Goal: Task Accomplishment & Management: Complete application form

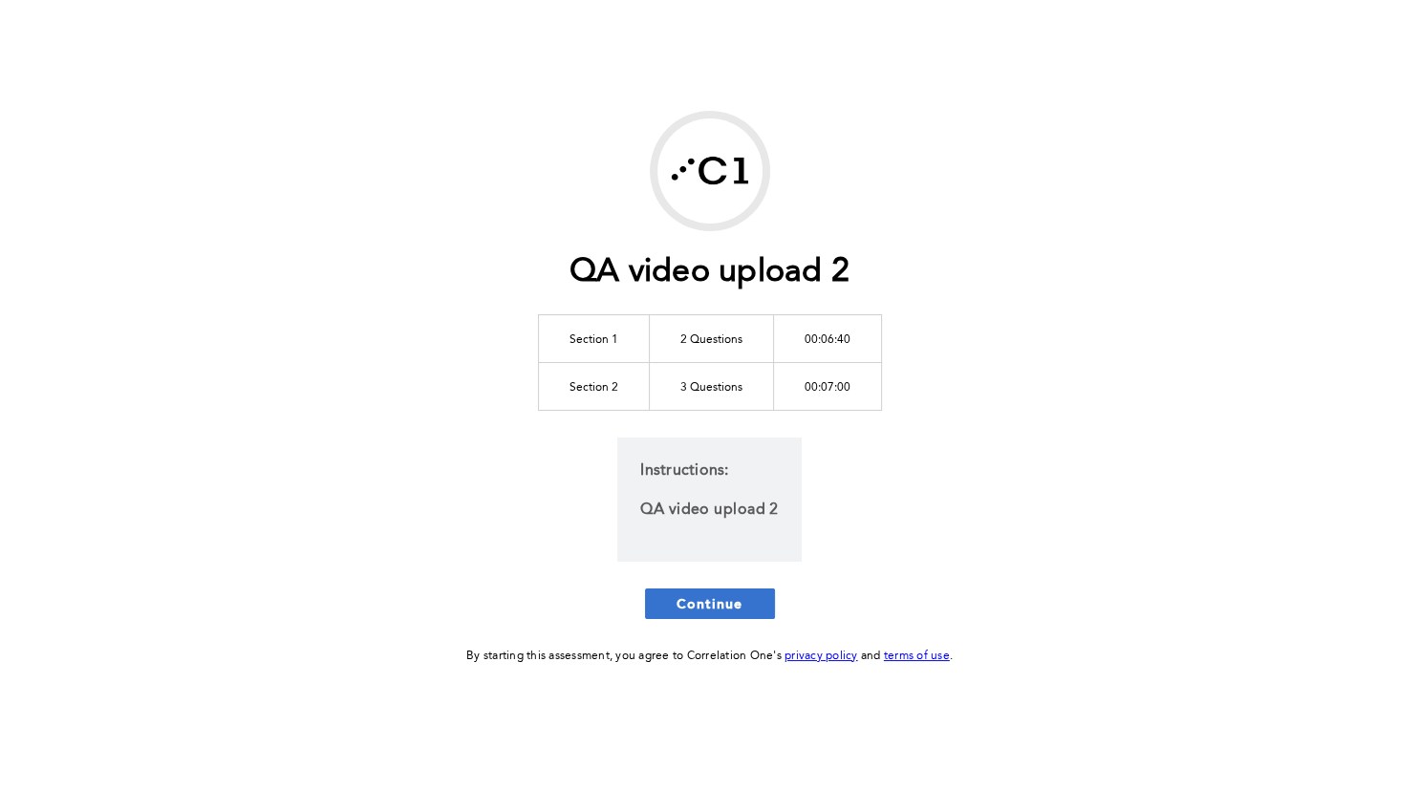
click at [742, 614] on button "Continue" at bounding box center [710, 604] width 130 height 31
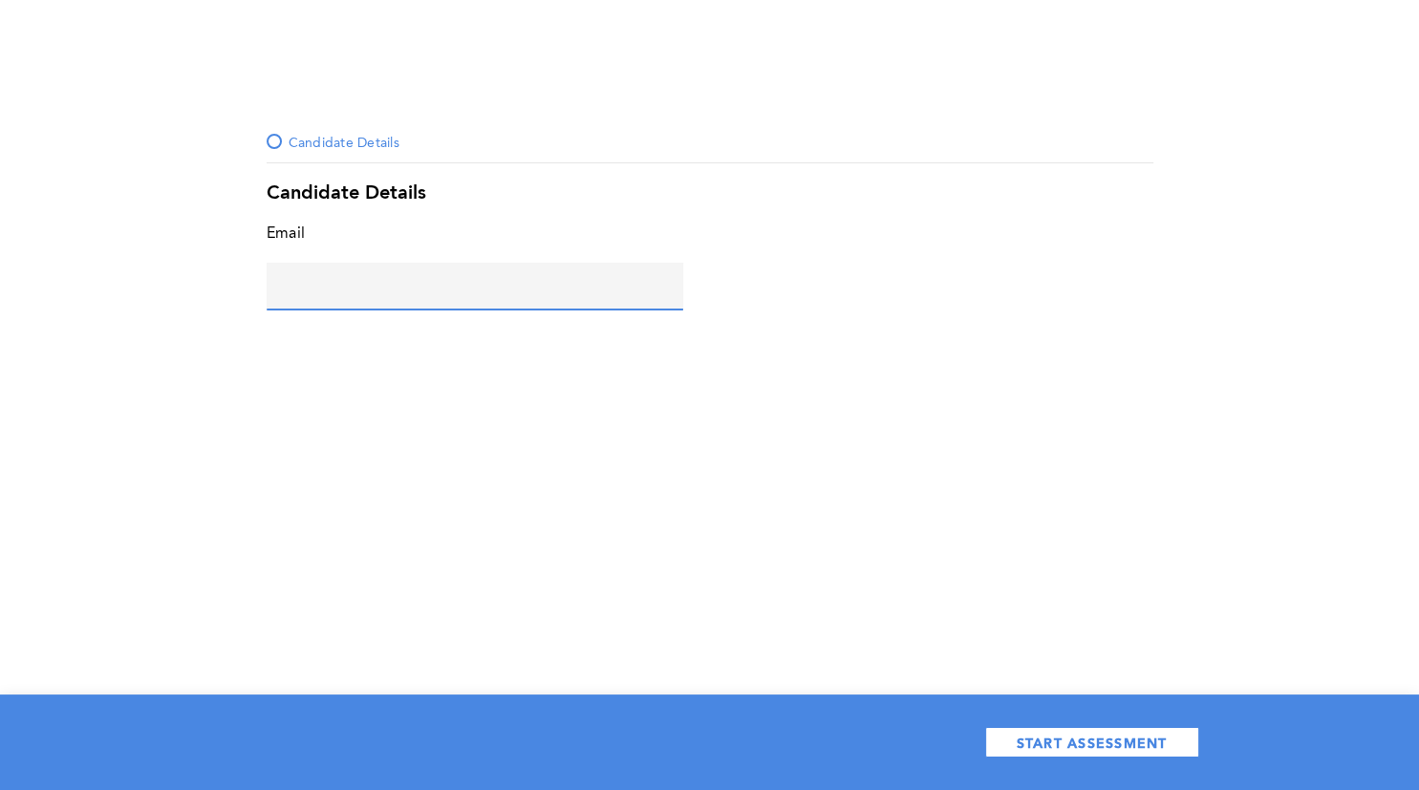
click at [407, 285] on input "text" at bounding box center [475, 286] width 417 height 46
type input "maria@c1.com"
click at [1169, 764] on div "START ASSESSMENT" at bounding box center [709, 743] width 1419 height 96
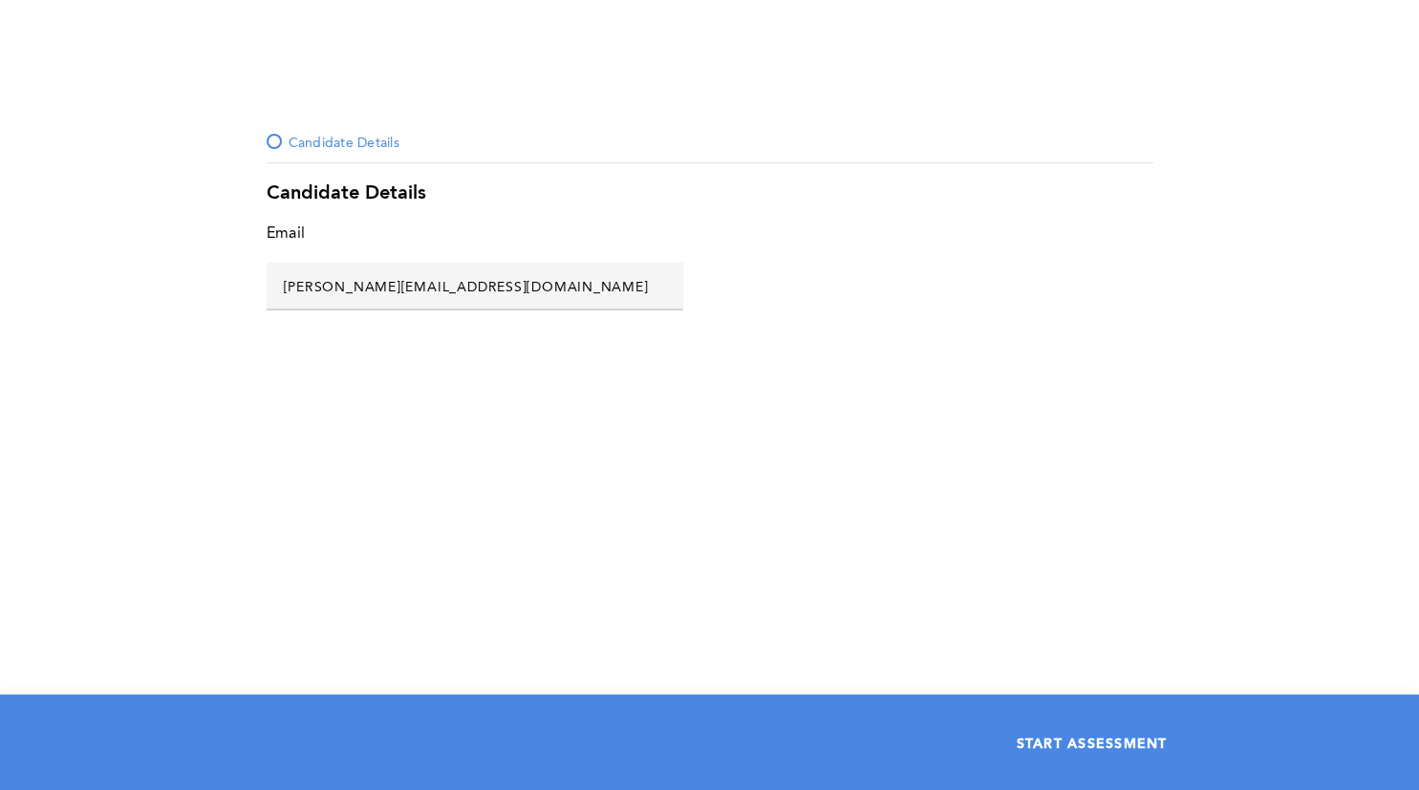
click at [1169, 748] on button "START ASSESSMENT" at bounding box center [1092, 742] width 214 height 31
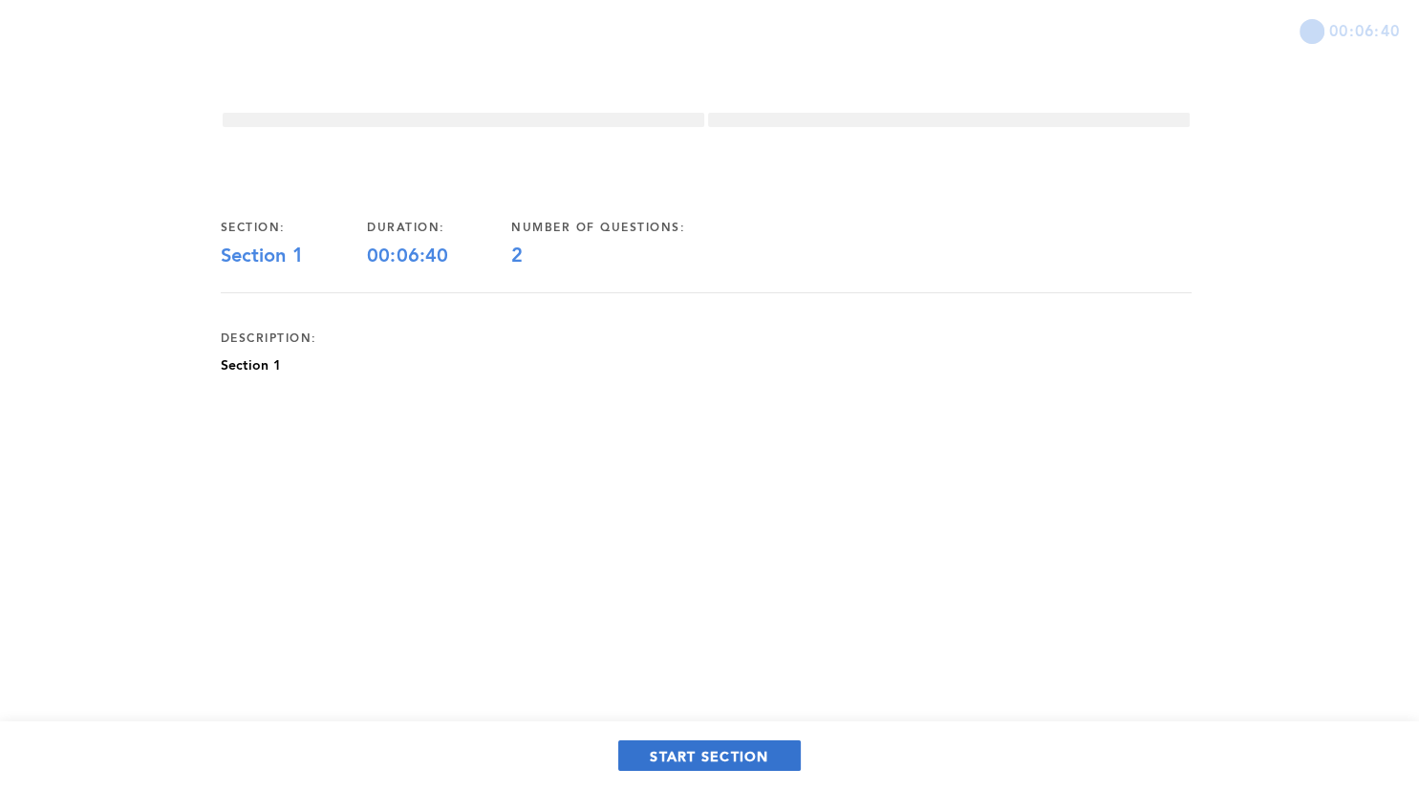
click at [768, 763] on span "START SECTION" at bounding box center [709, 756] width 118 height 18
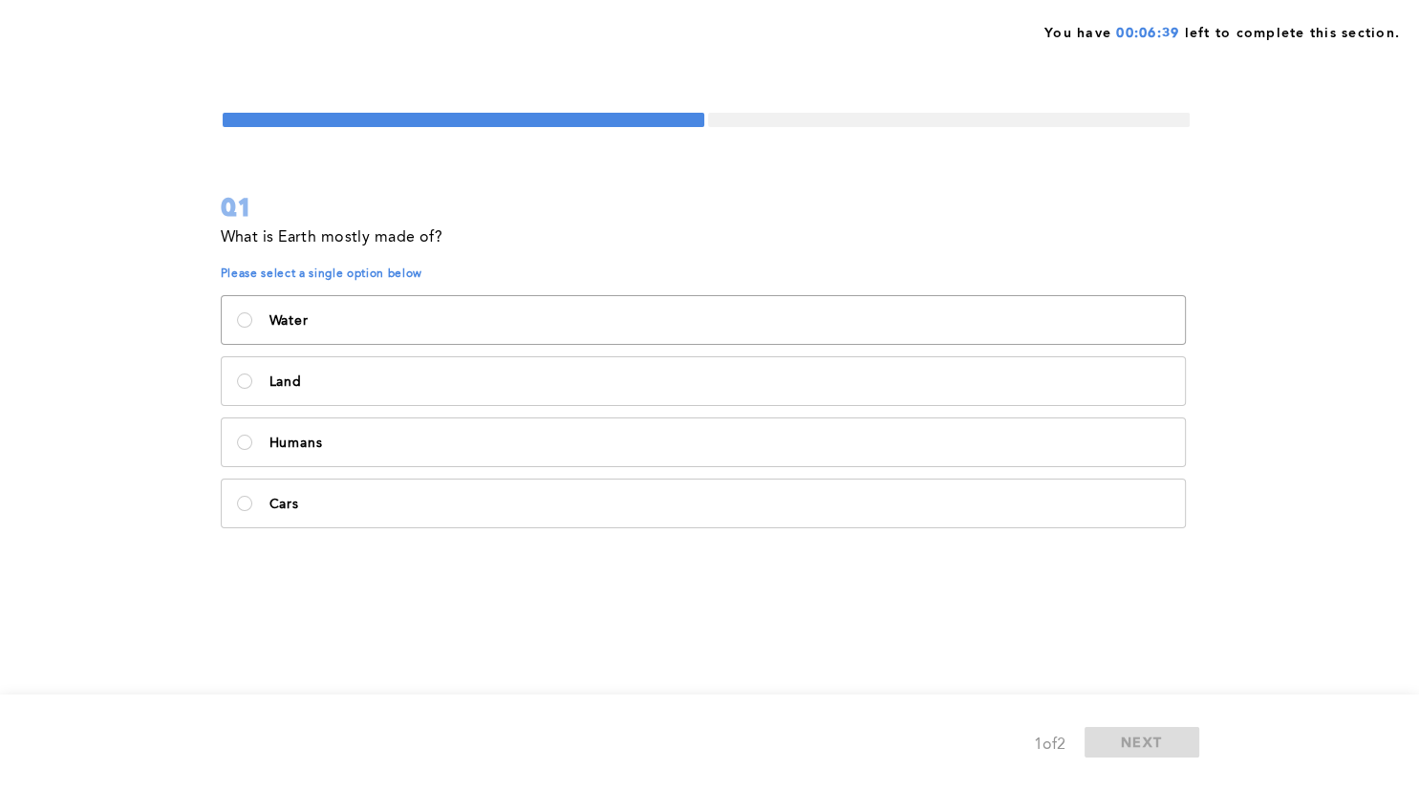
click at [499, 323] on p "Water" at bounding box center [719, 320] width 900 height 15
click at [827, 454] on label "Humans" at bounding box center [703, 443] width 963 height 48
click at [252, 450] on input "Humans" at bounding box center [244, 442] width 15 height 15
radio input "true"
click at [1109, 734] on button "NEXT" at bounding box center [1142, 742] width 115 height 31
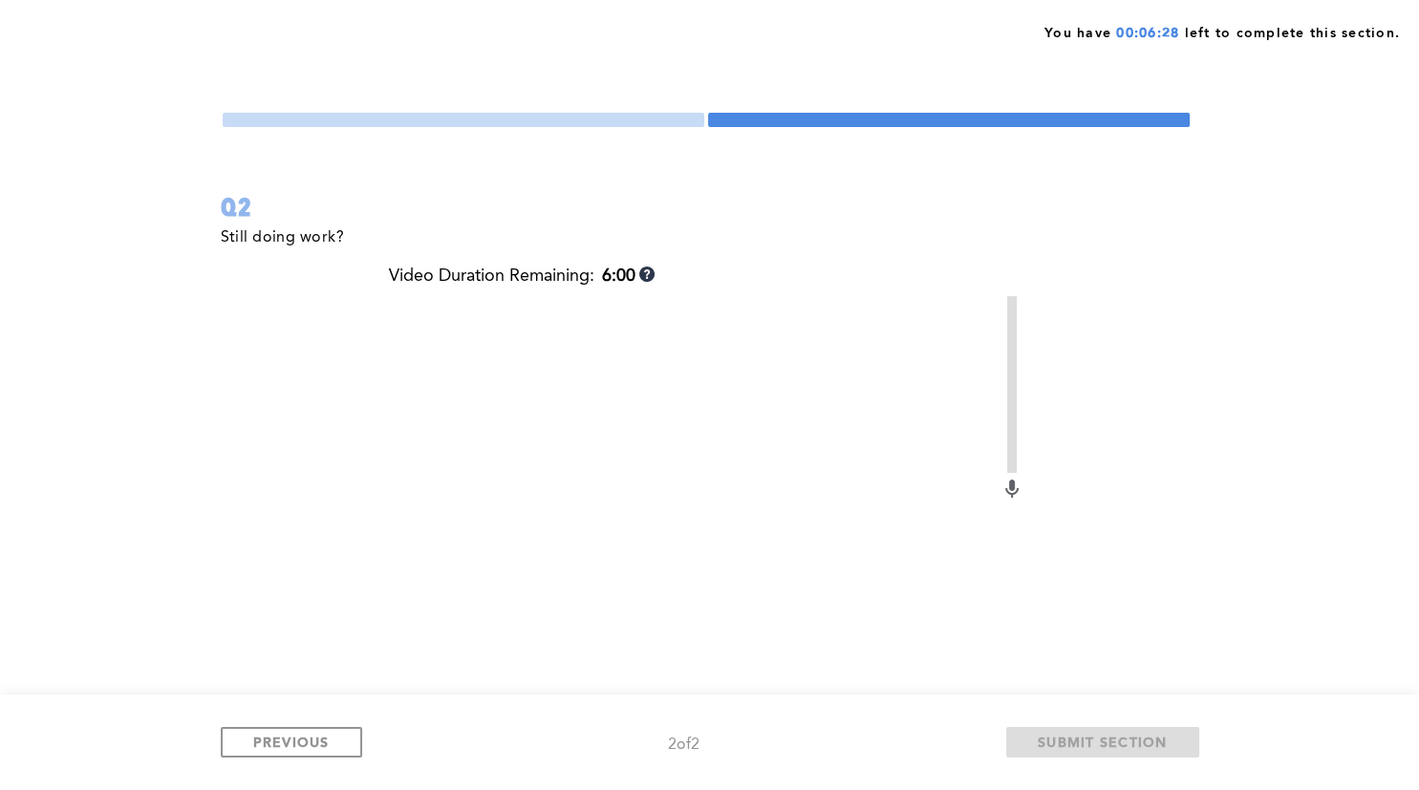
click at [516, 416] on video at bounding box center [695, 525] width 612 height 459
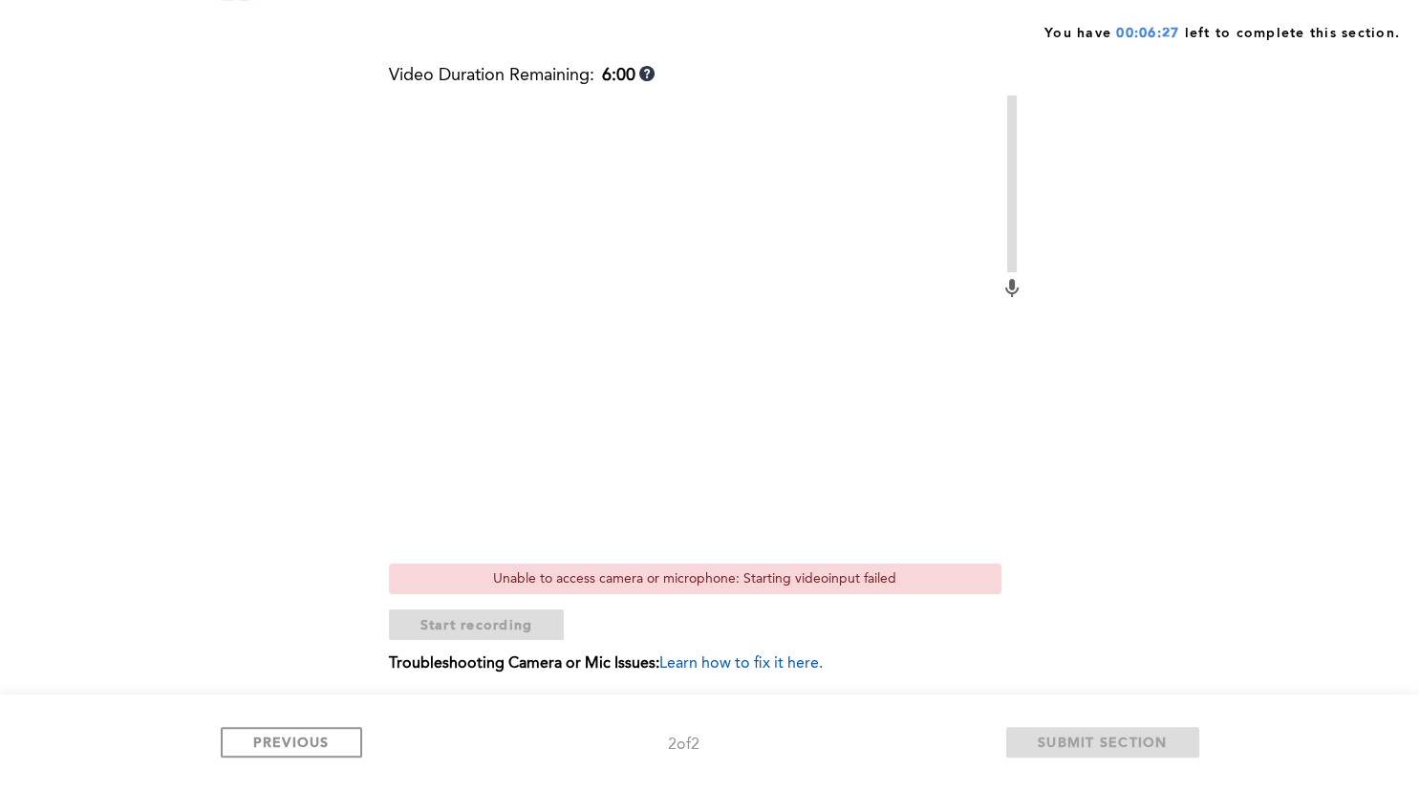
scroll to position [202, 0]
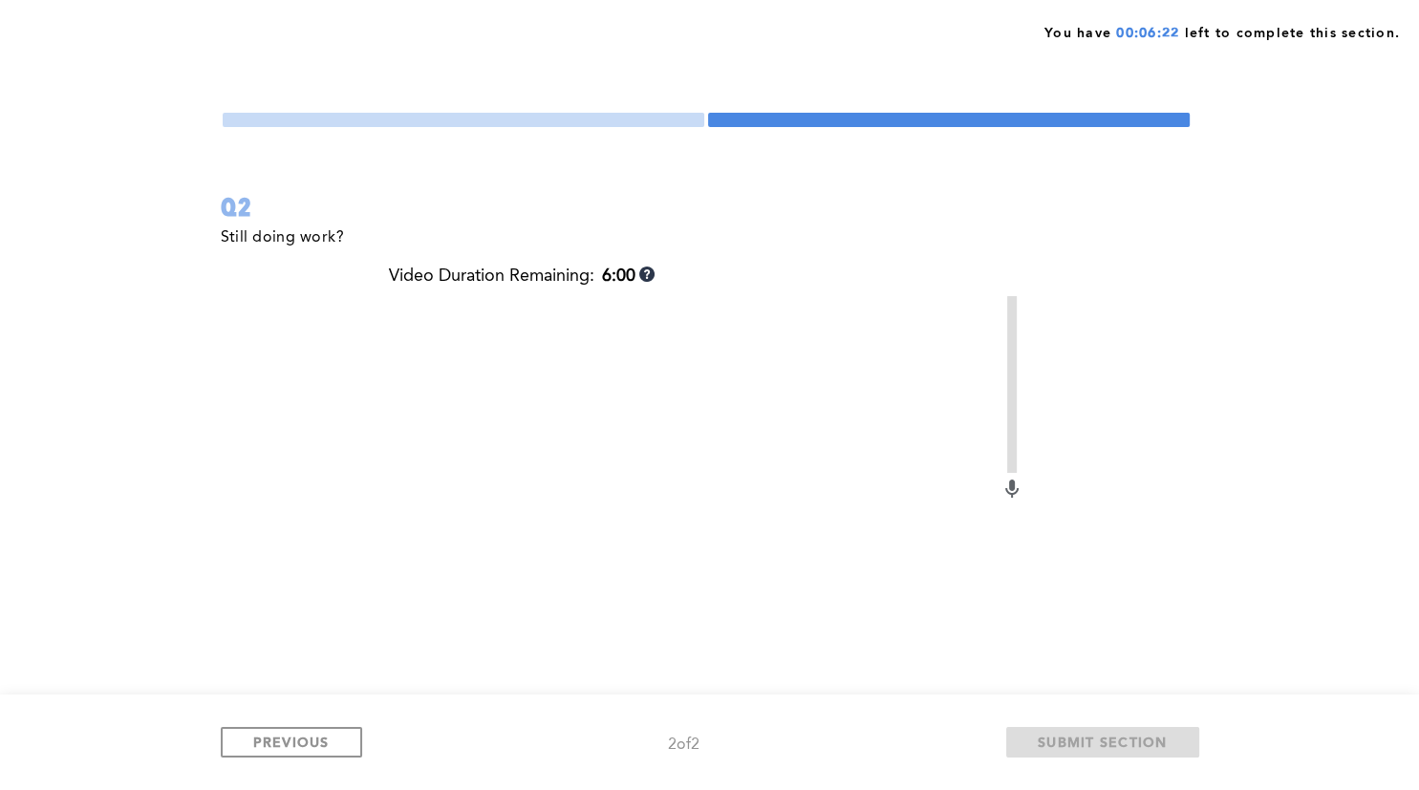
scroll to position [100, 0]
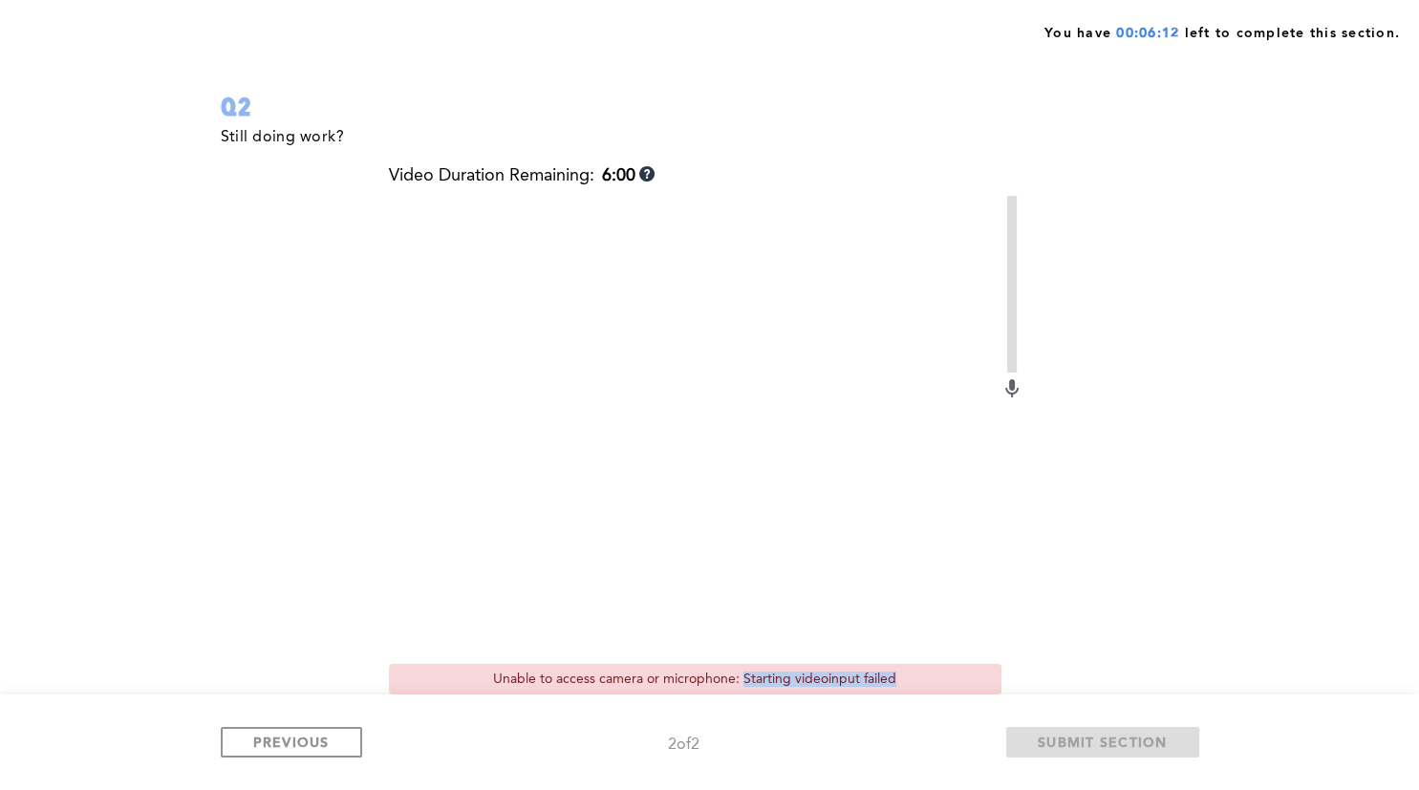
drag, startPoint x: 835, startPoint y: 678, endPoint x: 743, endPoint y: 674, distance: 91.9
click at [743, 674] on div "Unable to access camera or microphone: Starting videoinput failed" at bounding box center [695, 679] width 613 height 31
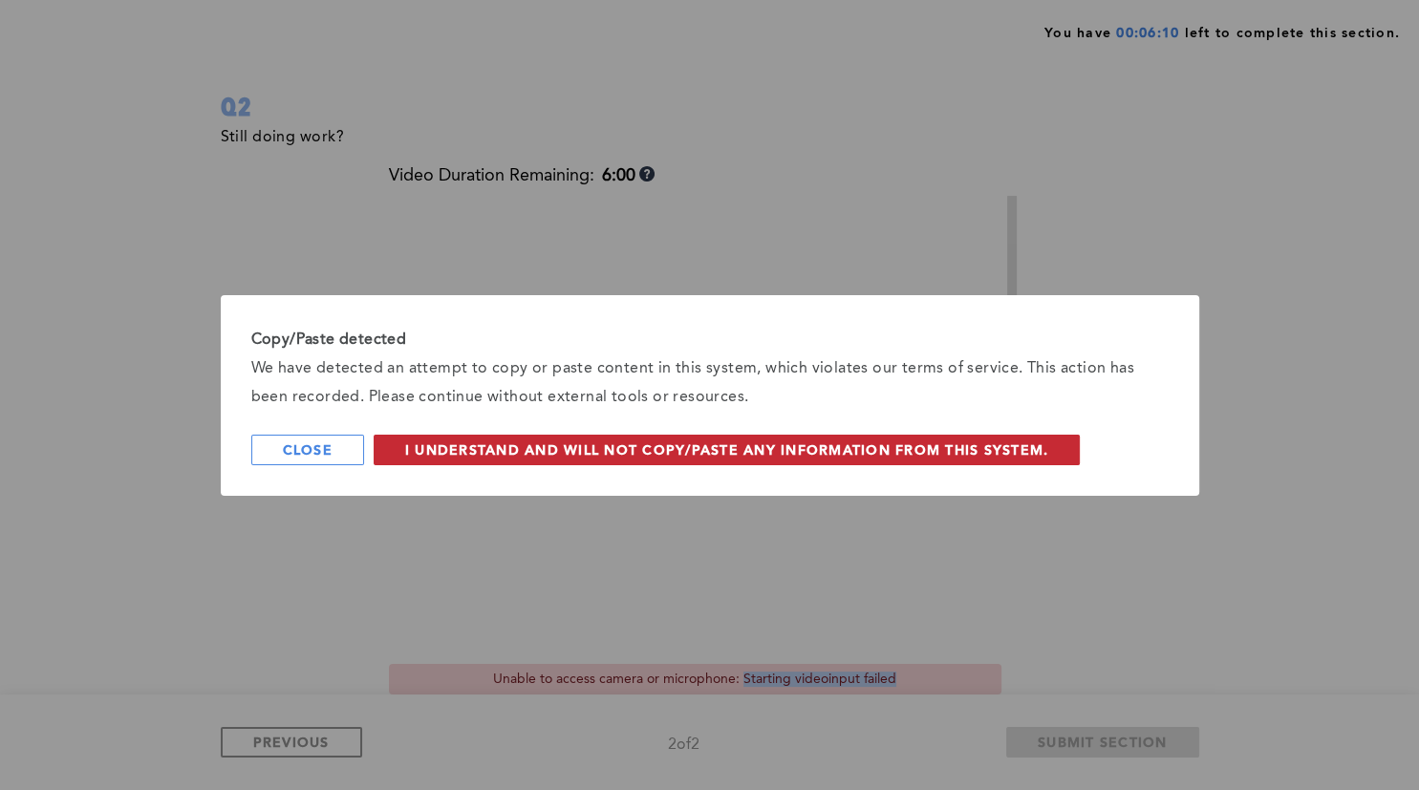
click at [739, 441] on span "I understand and will not copy/paste any information from this system." at bounding box center [727, 450] width 644 height 18
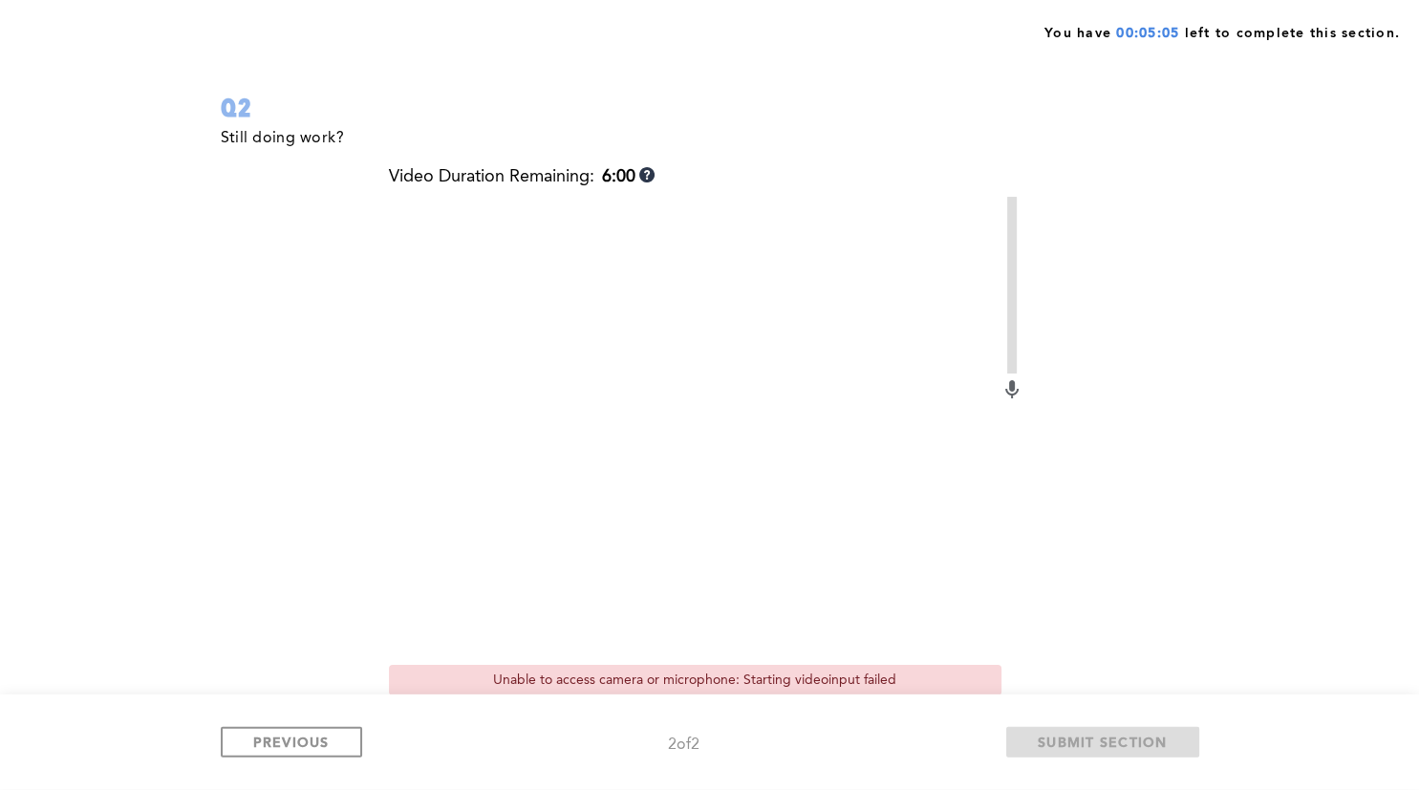
scroll to position [34, 0]
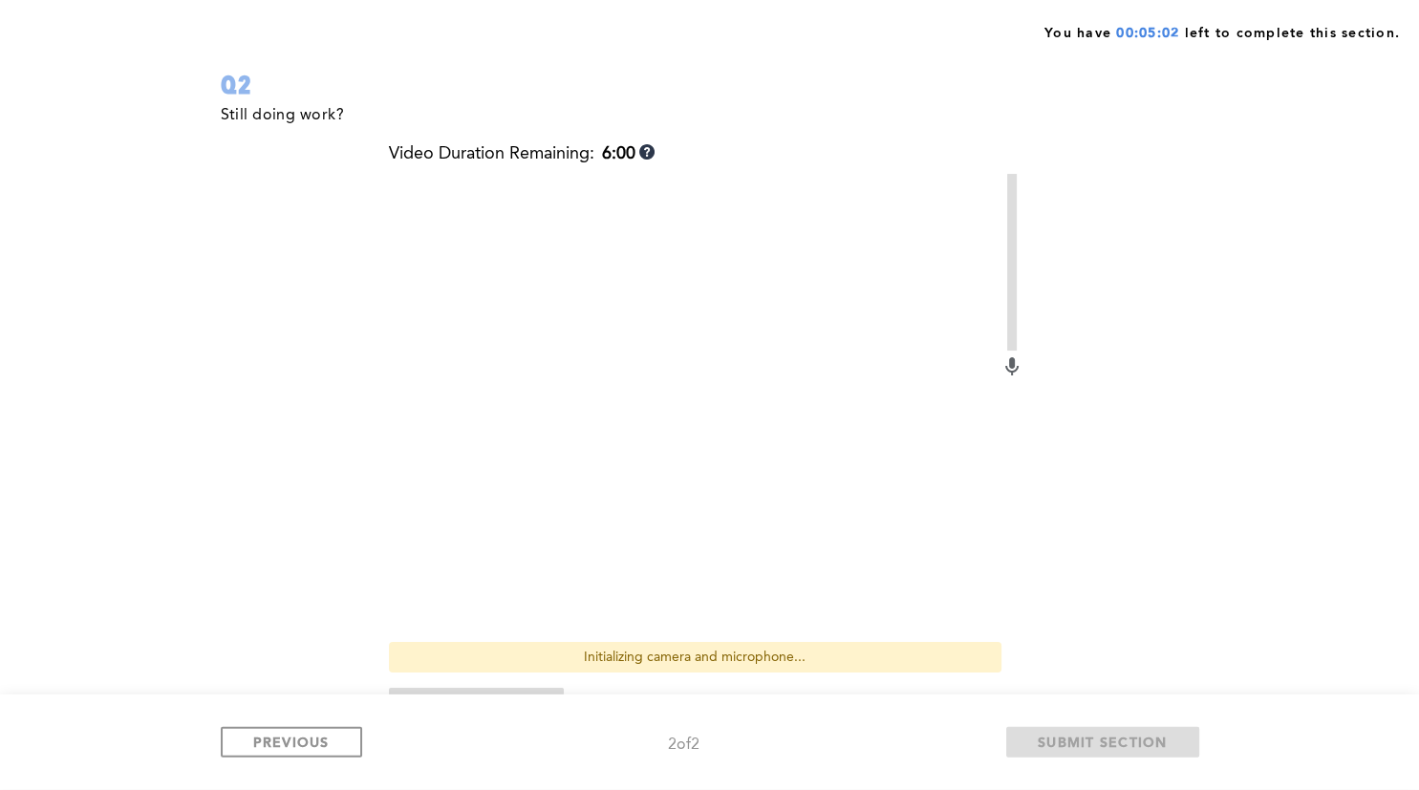
scroll to position [237, 0]
